Goal: Information Seeking & Learning: Learn about a topic

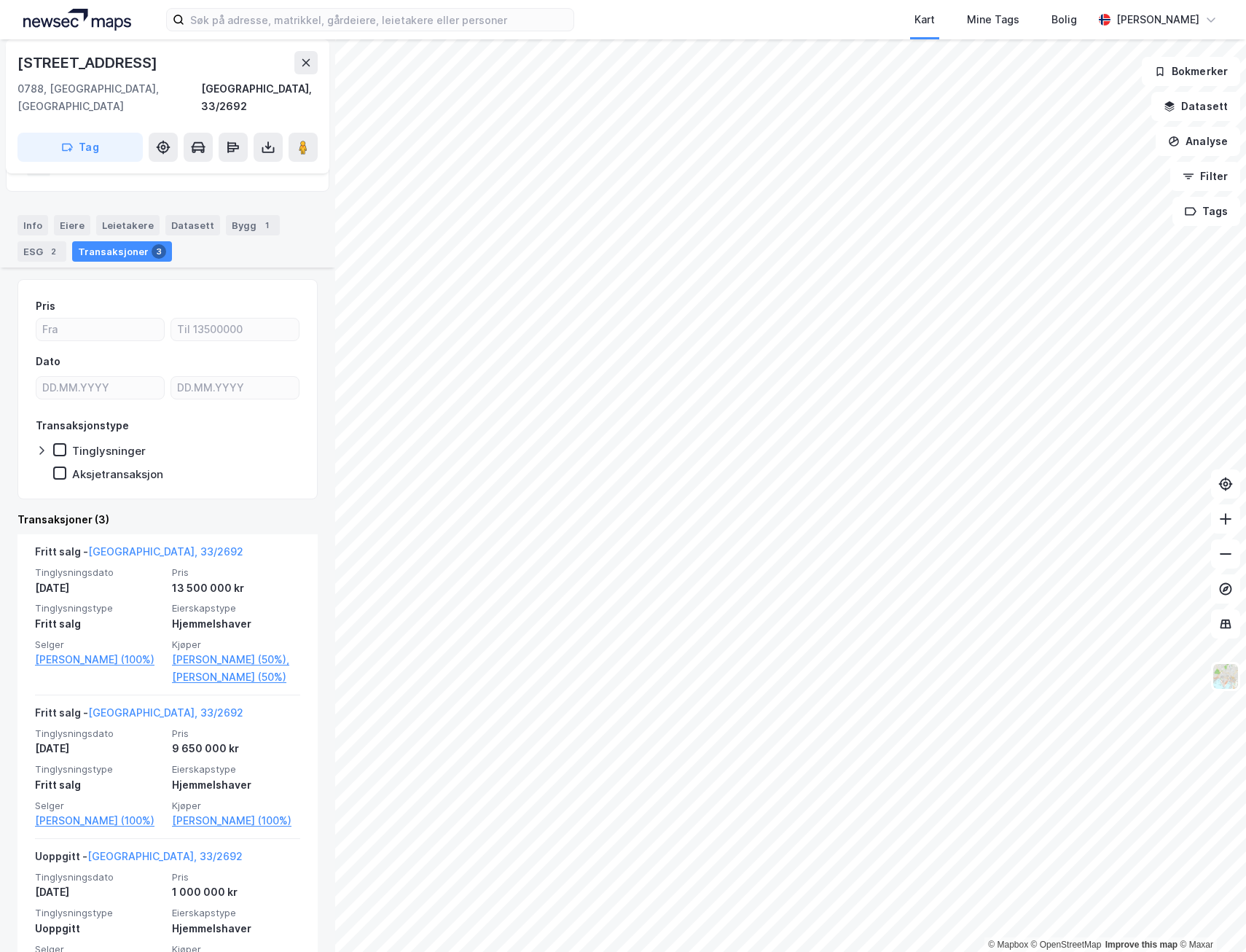
scroll to position [143, 0]
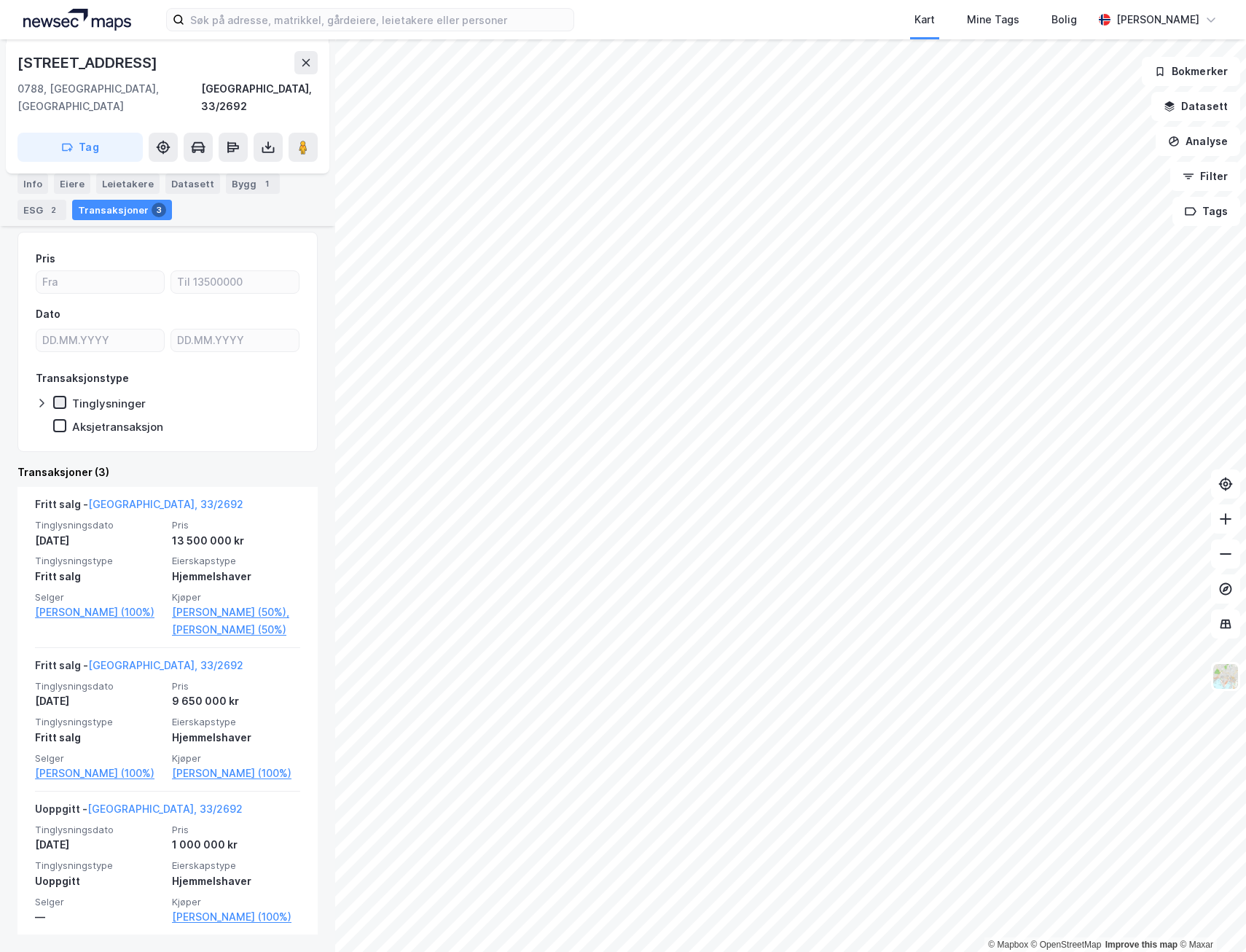
click at [60, 398] on icon at bounding box center [59, 402] width 10 height 10
click at [42, 398] on icon at bounding box center [42, 402] width 5 height 9
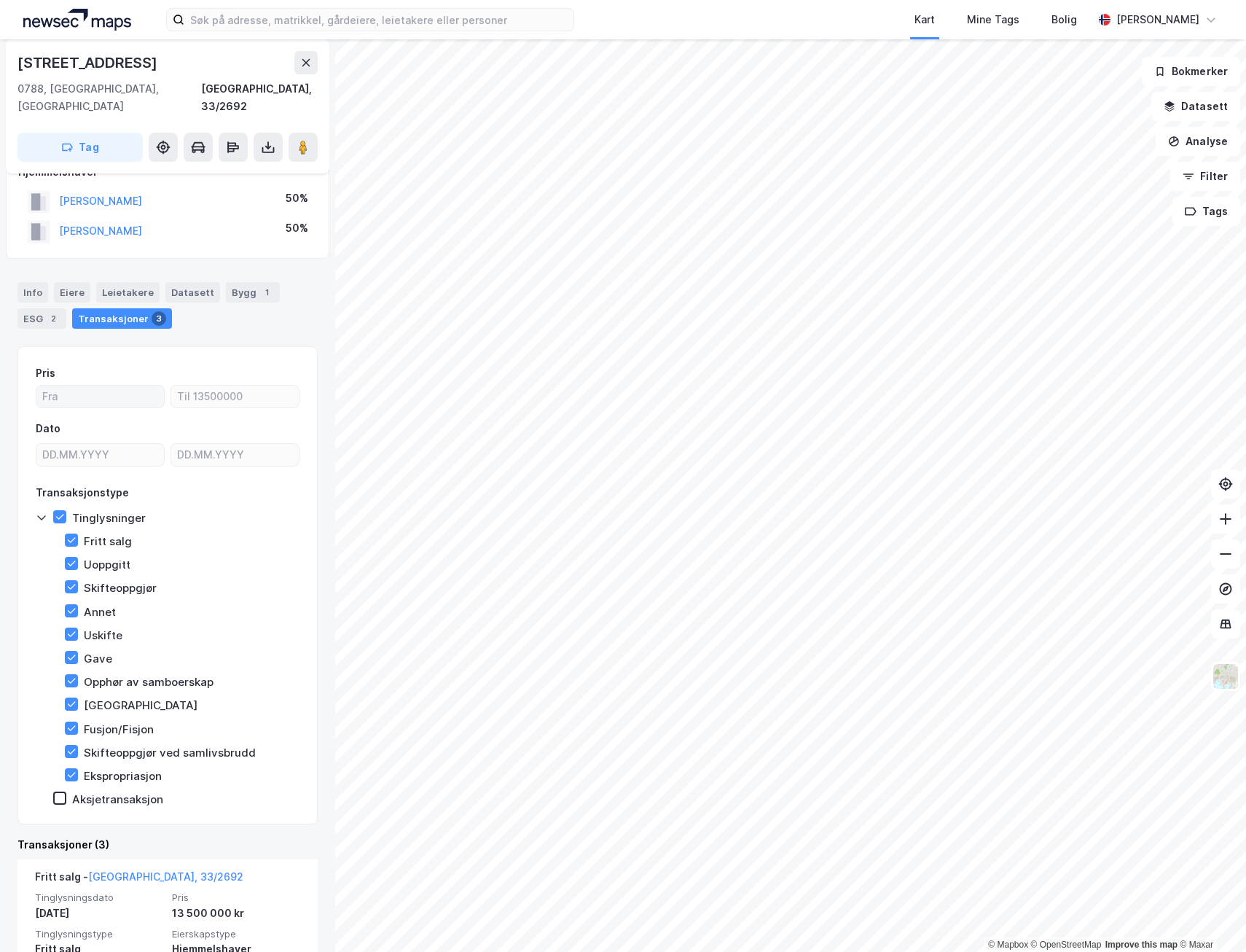
scroll to position [0, 0]
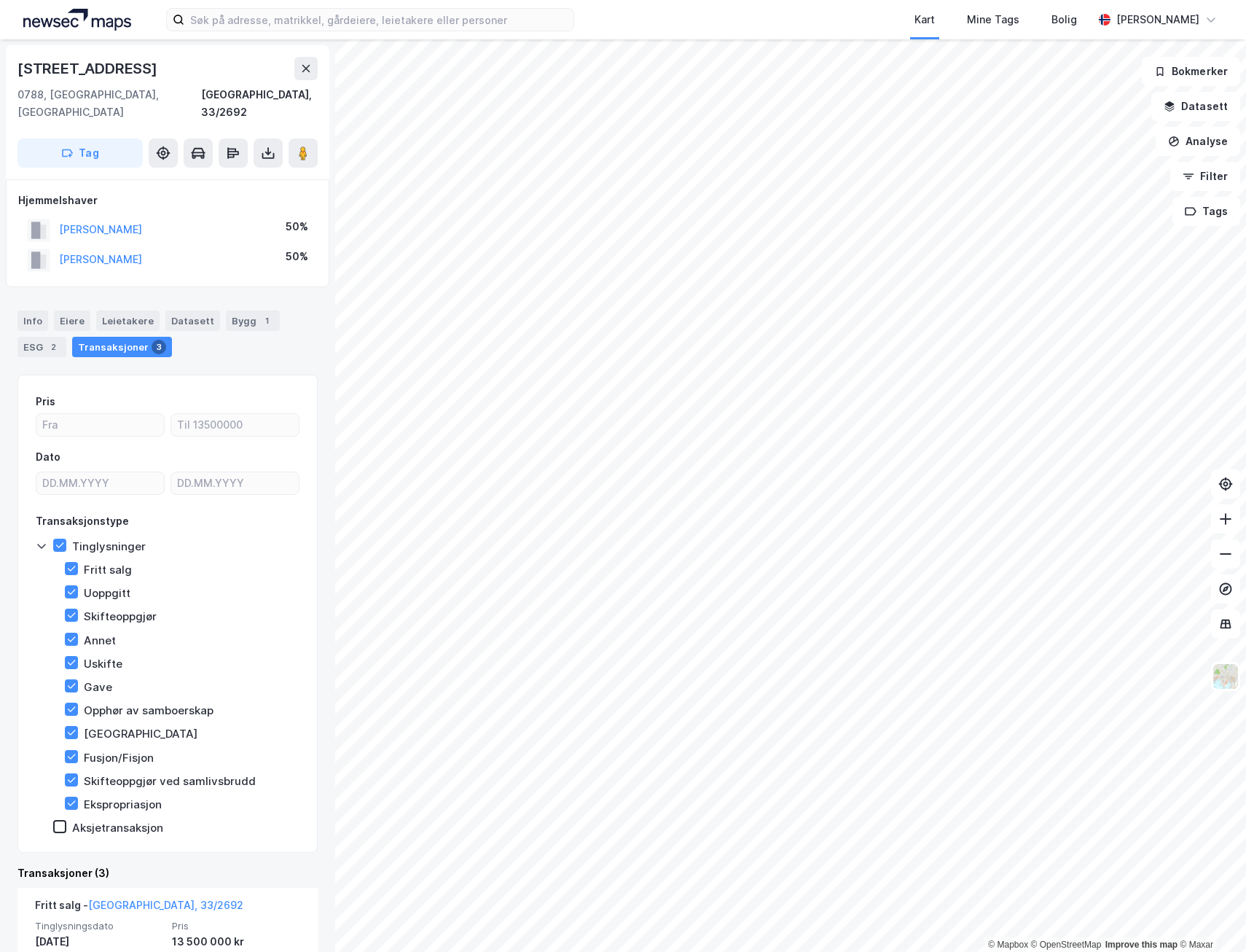
click at [41, 540] on icon at bounding box center [41, 545] width 12 height 12
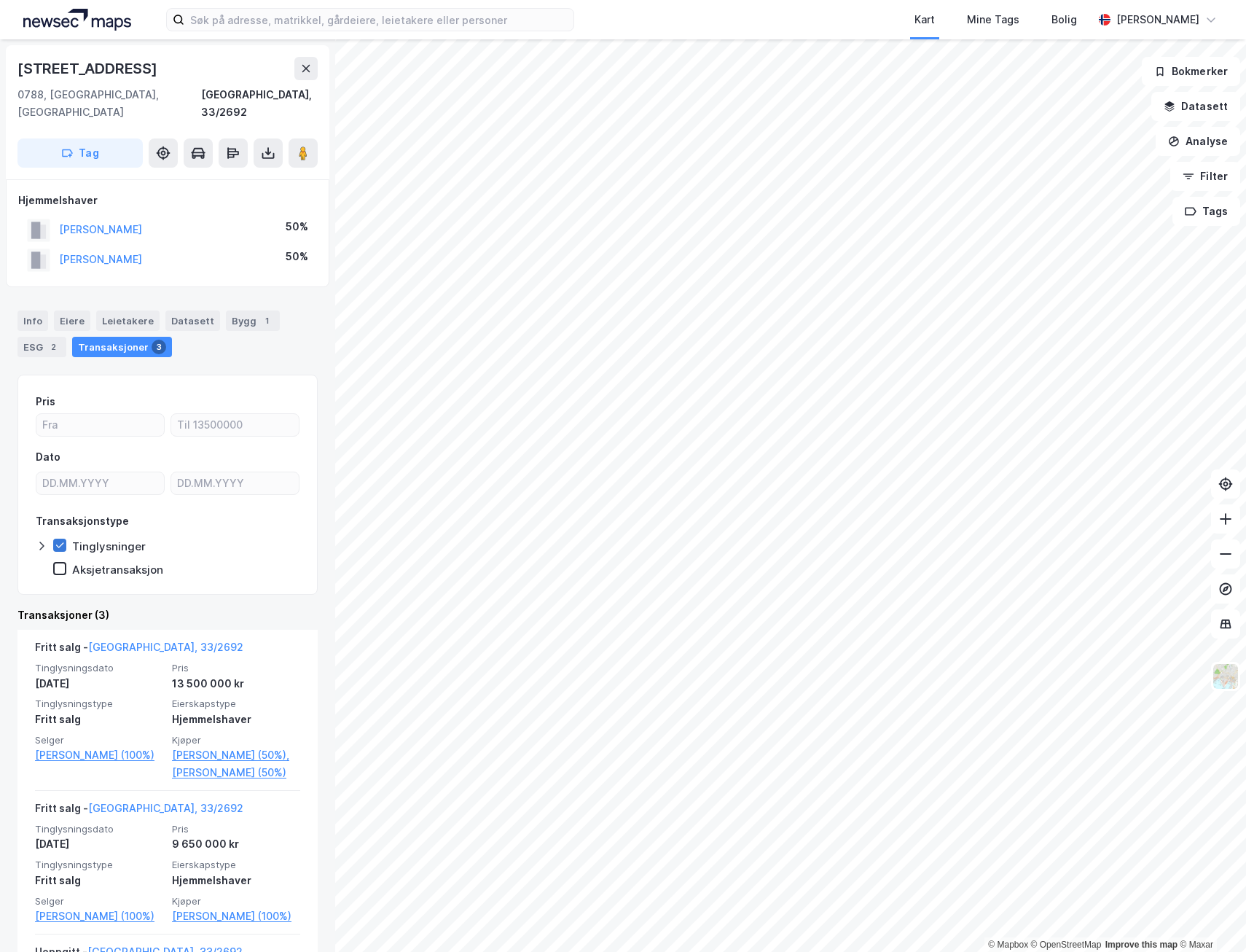
click at [59, 540] on icon at bounding box center [59, 544] width 10 height 10
click at [32, 311] on div "Info" at bounding box center [33, 321] width 30 height 20
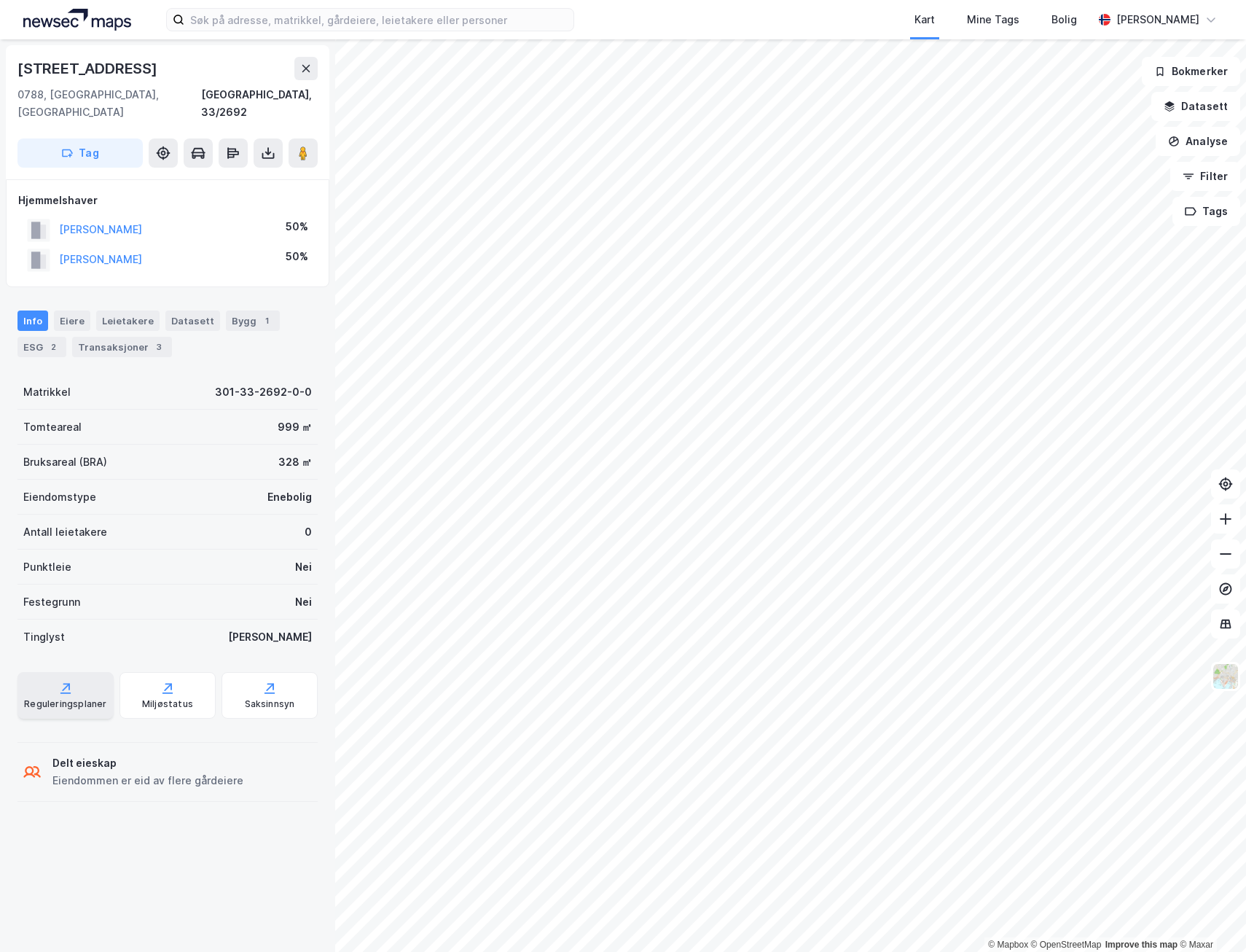
click at [62, 693] on icon at bounding box center [65, 693] width 10 height 2
click at [59, 698] on div "Reguleringsplaner" at bounding box center [65, 704] width 82 height 12
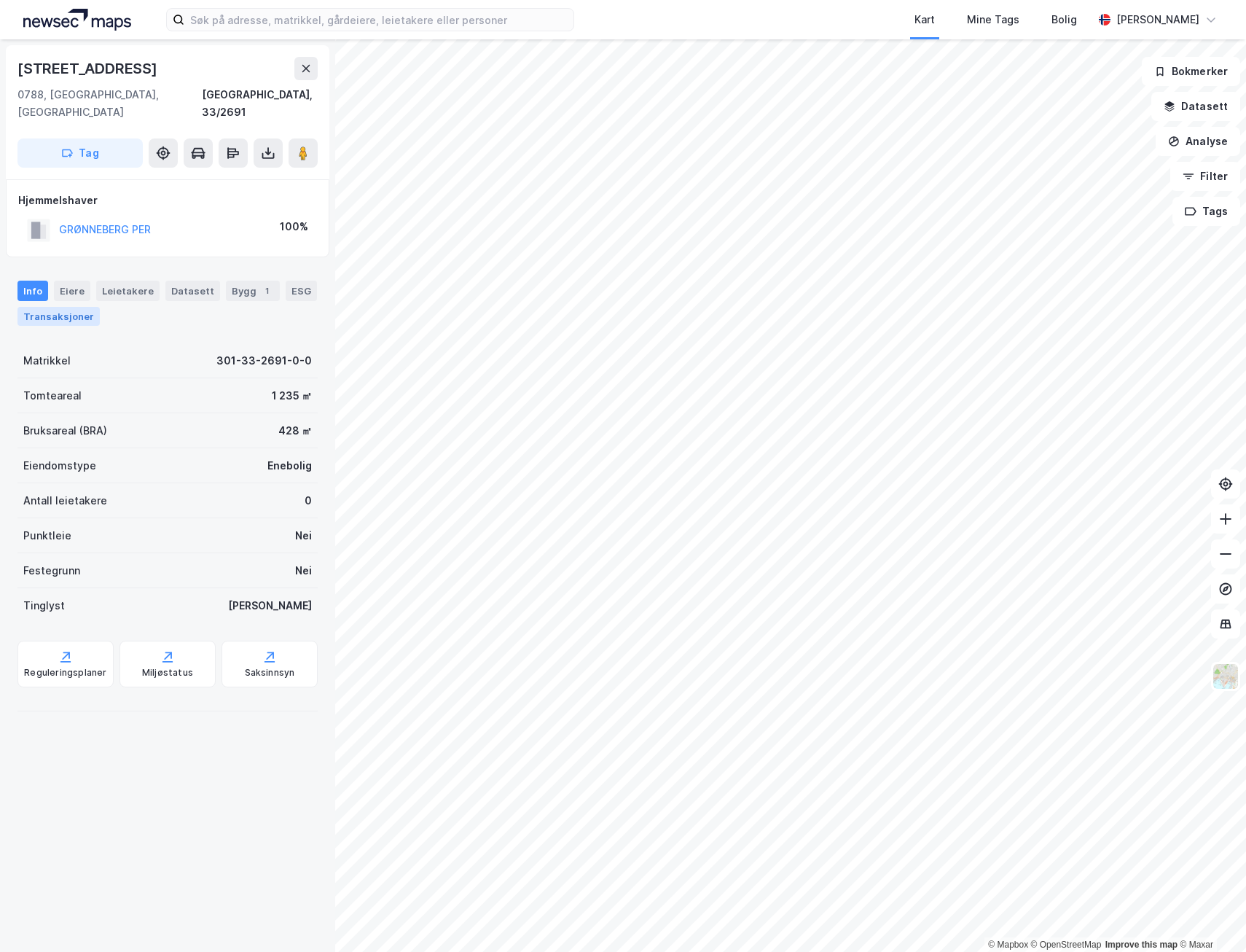
click at [57, 307] on div "Transaksjoner" at bounding box center [59, 316] width 82 height 19
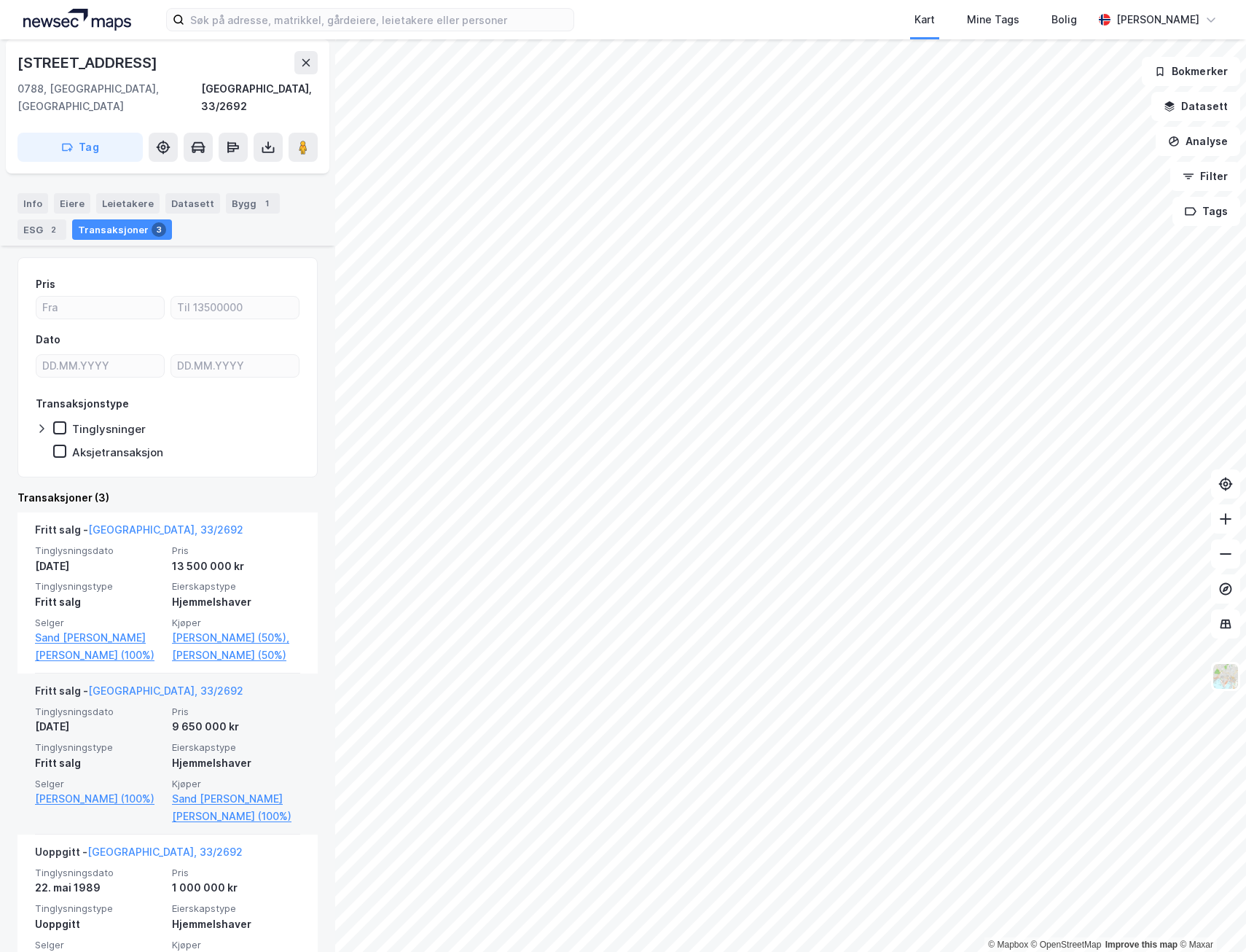
scroll to position [143, 0]
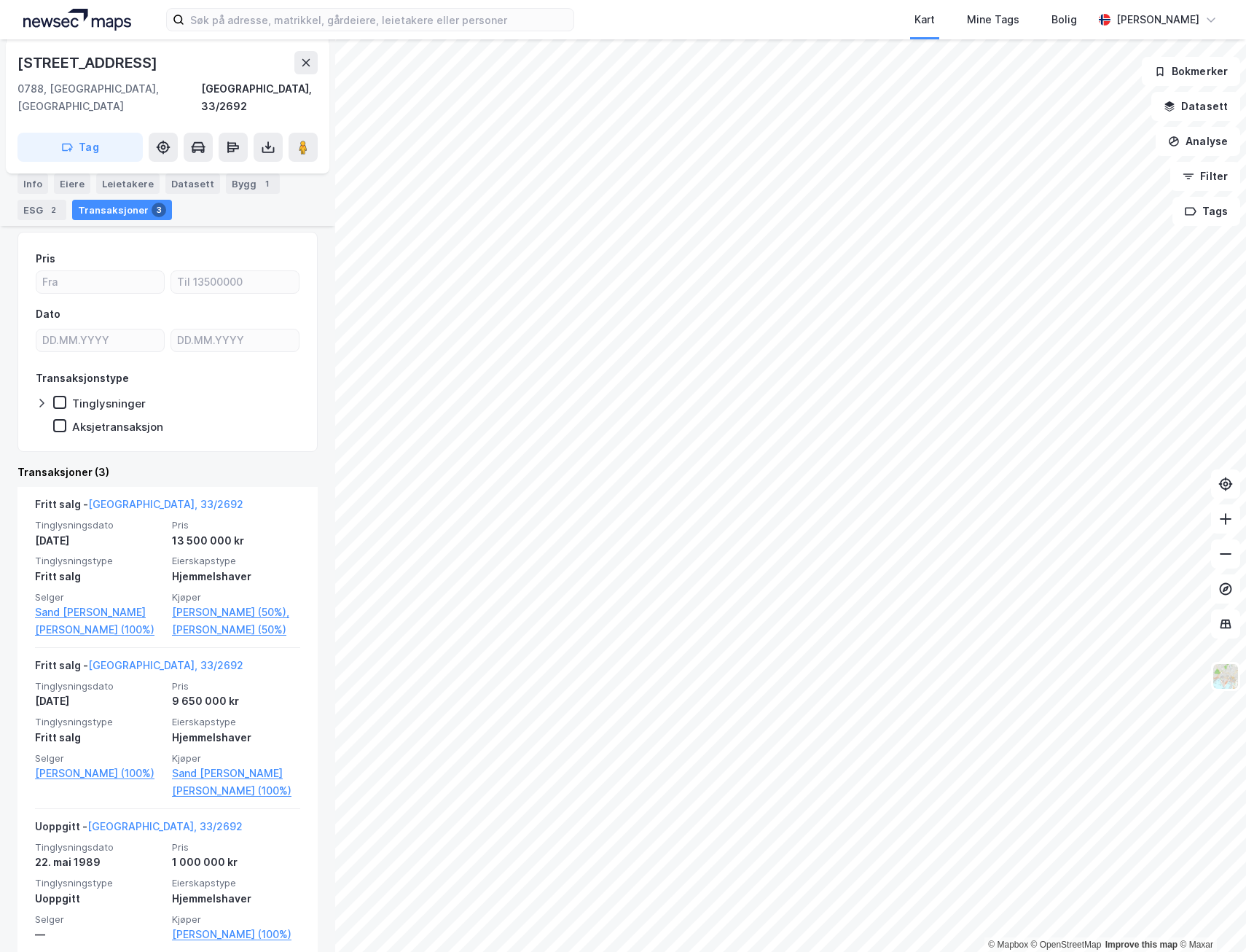
click at [172, 186] on div "Datasett" at bounding box center [193, 183] width 54 height 20
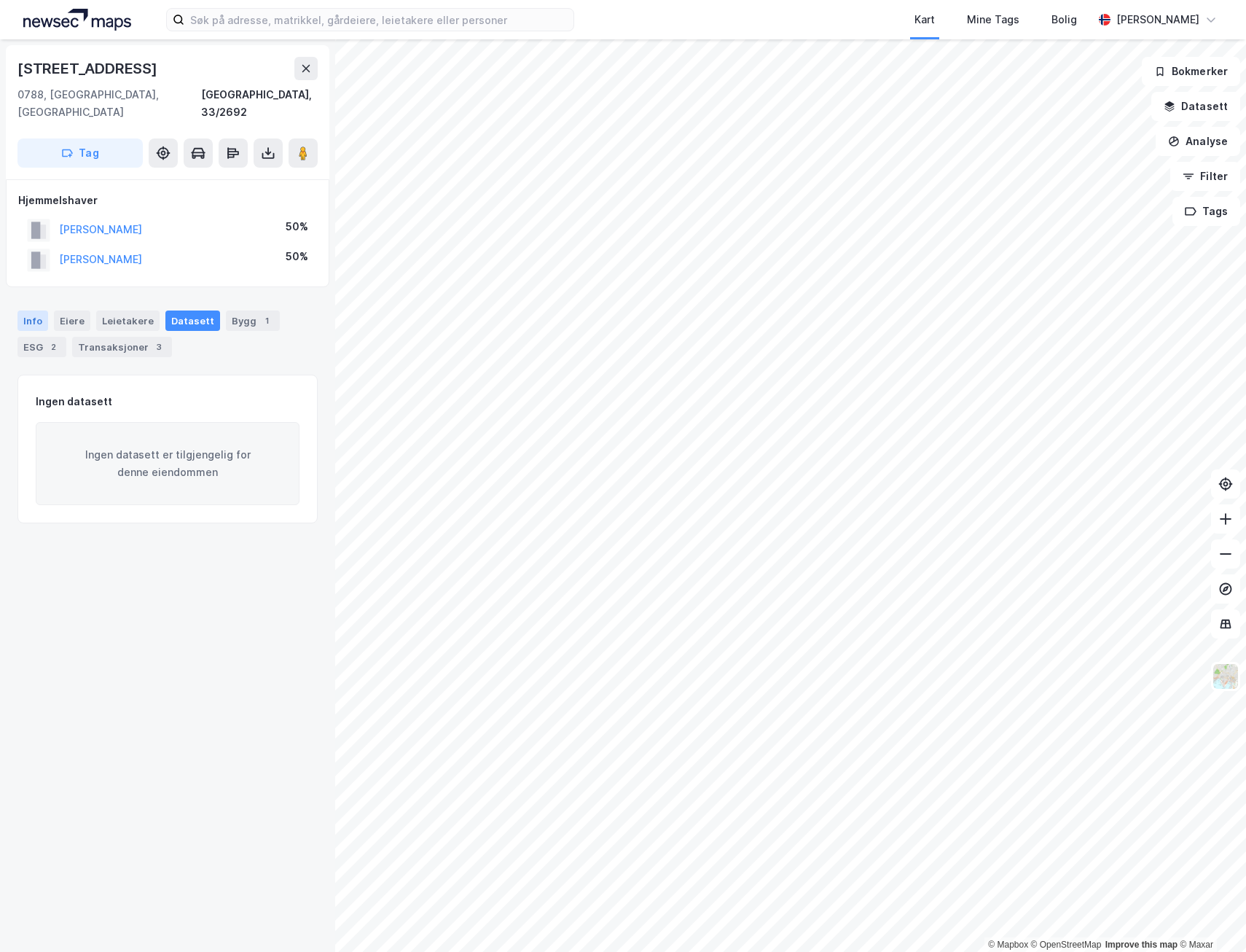
click at [31, 311] on div "Info" at bounding box center [33, 321] width 30 height 20
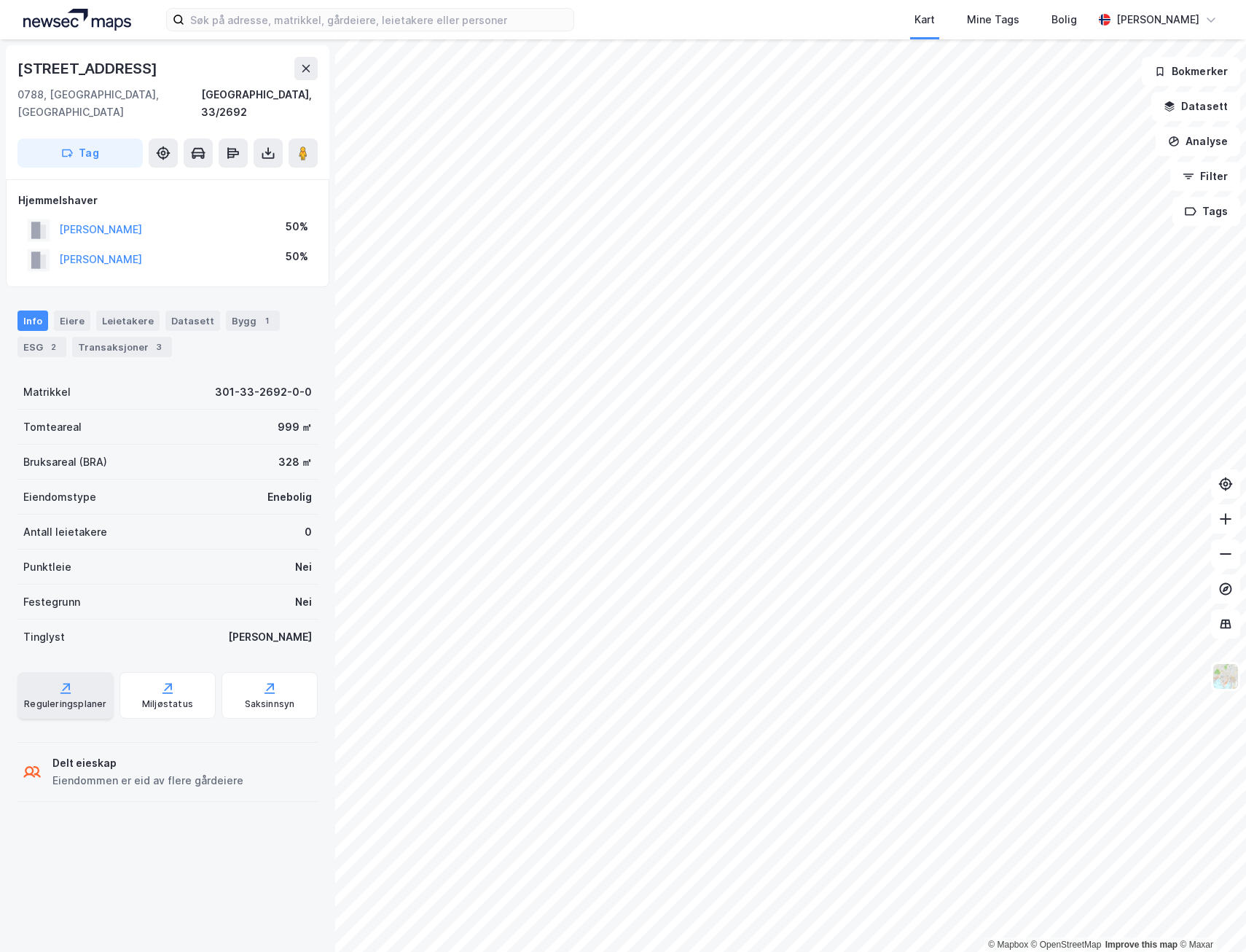
click at [57, 698] on div "Reguleringsplaner" at bounding box center [65, 704] width 82 height 12
